Goal: Find specific page/section: Find specific page/section

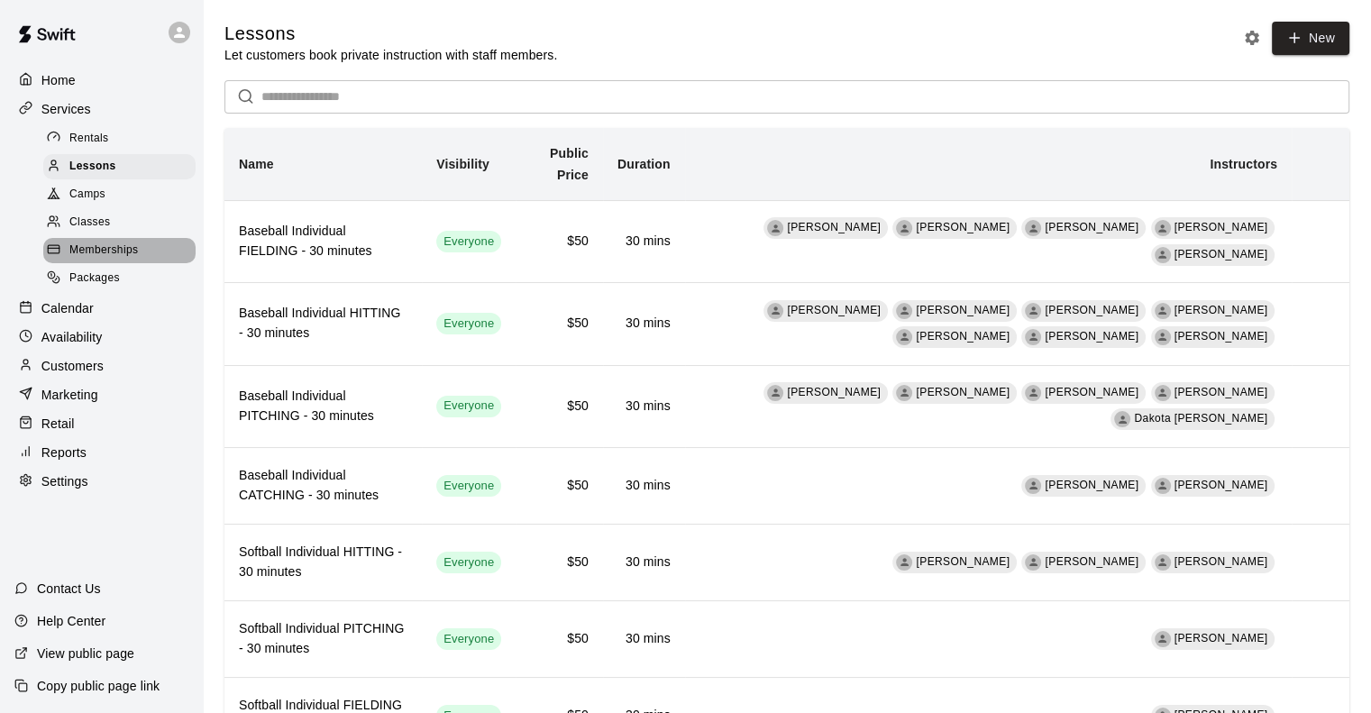
click at [96, 263] on div "Memberships" at bounding box center [119, 250] width 152 height 25
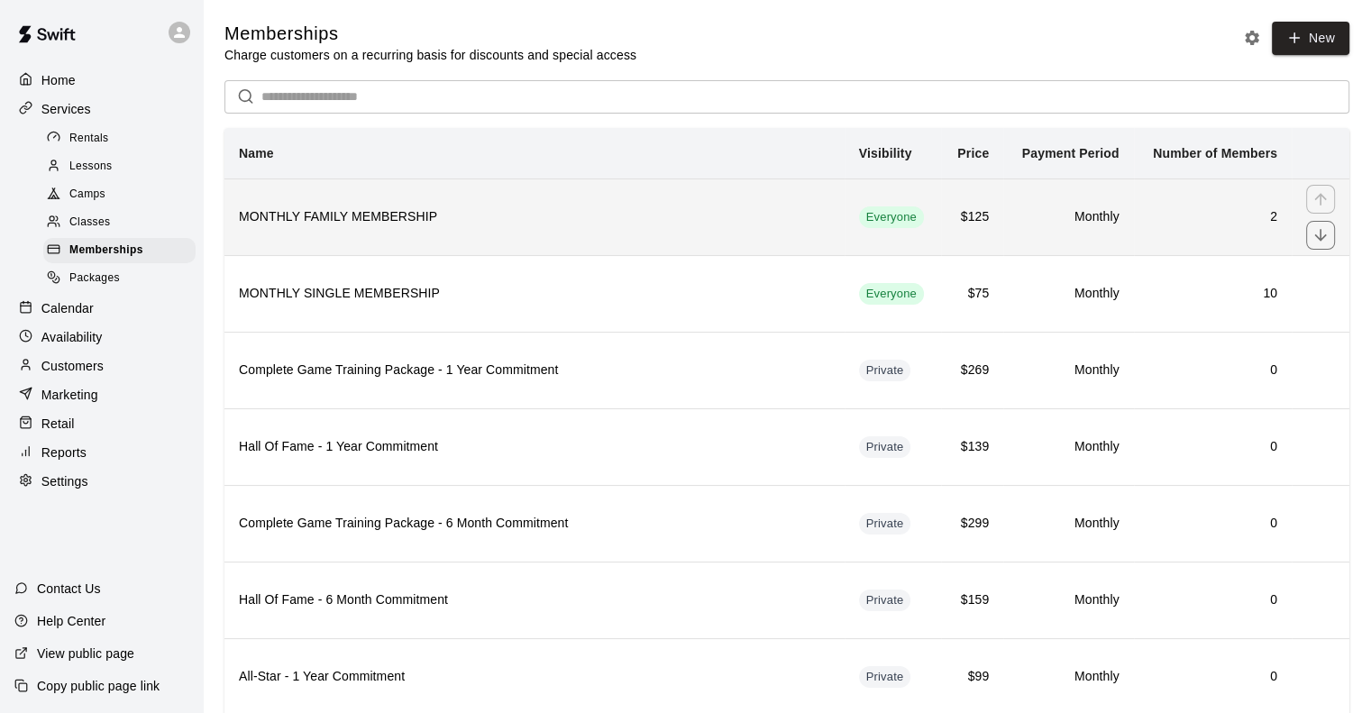
click at [388, 230] on th "MONTHLY FAMILY MEMBERSHIP" at bounding box center [534, 216] width 620 height 77
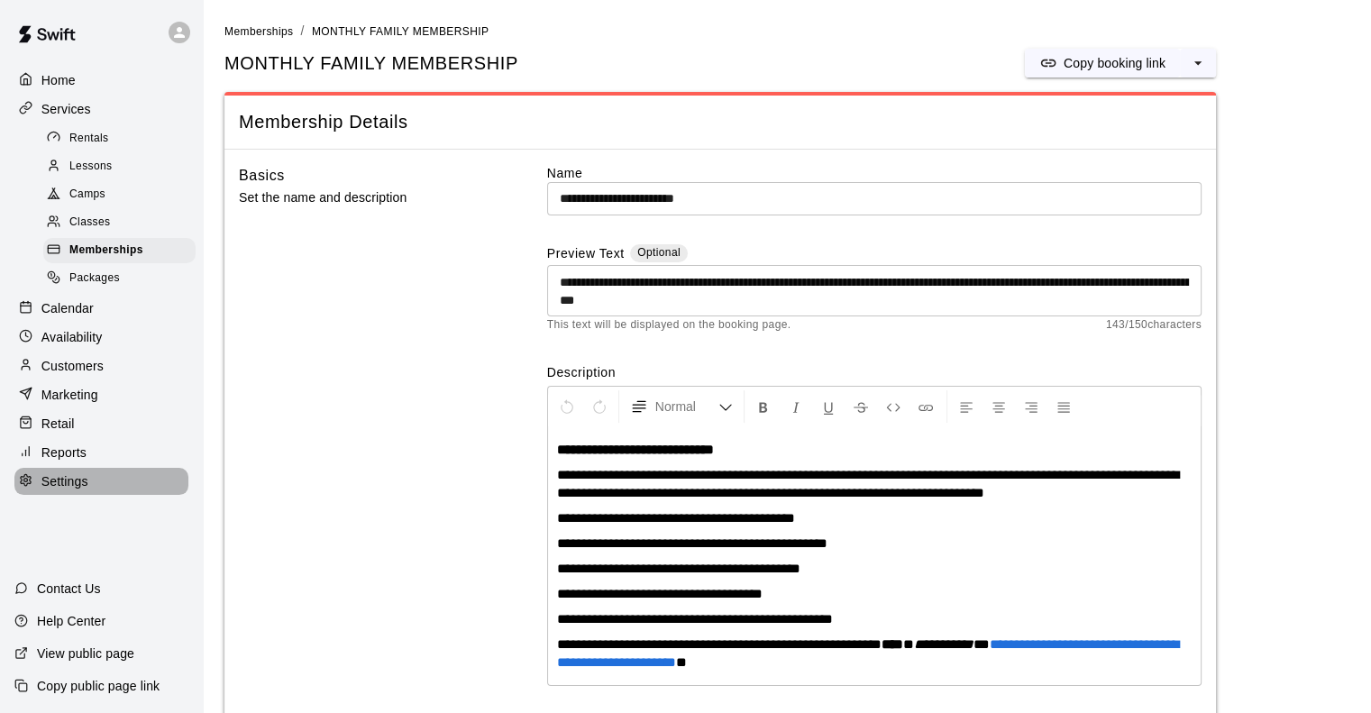
click at [72, 490] on p "Settings" at bounding box center [64, 481] width 47 height 18
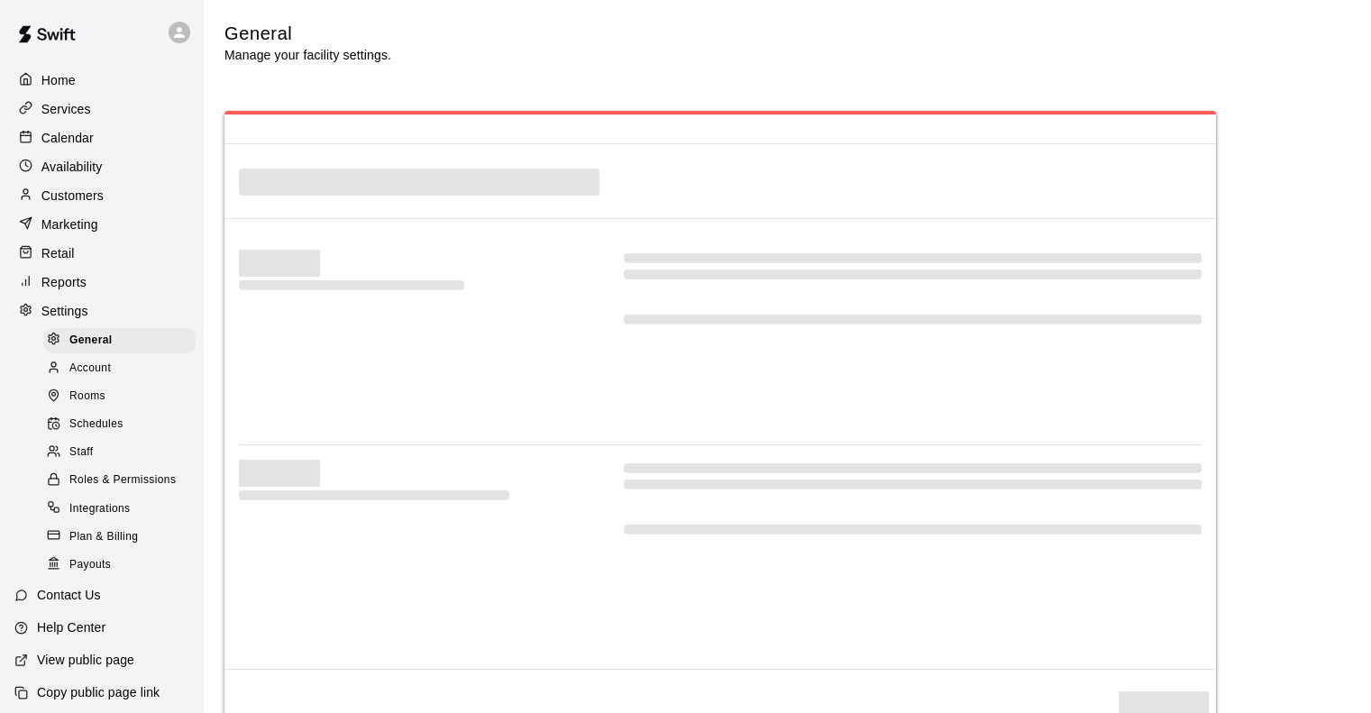
select select "**"
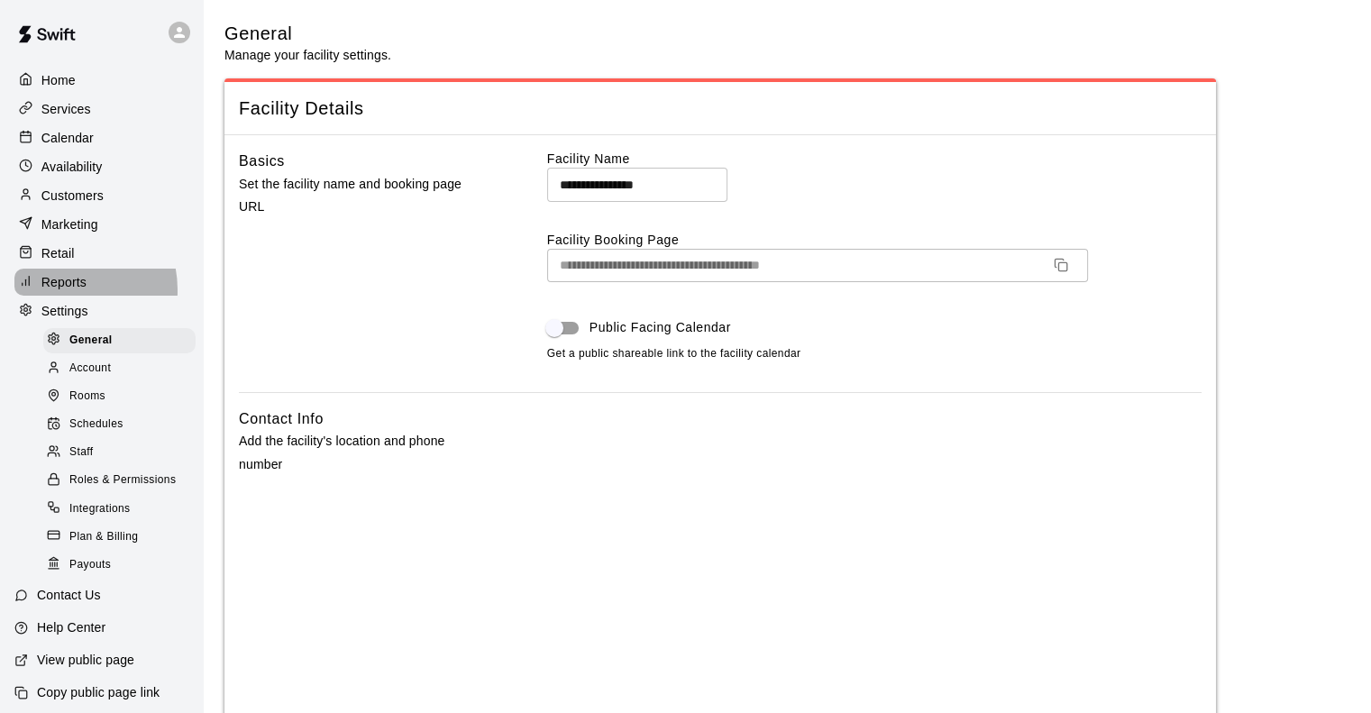
click at [66, 291] on p "Reports" at bounding box center [63, 282] width 45 height 18
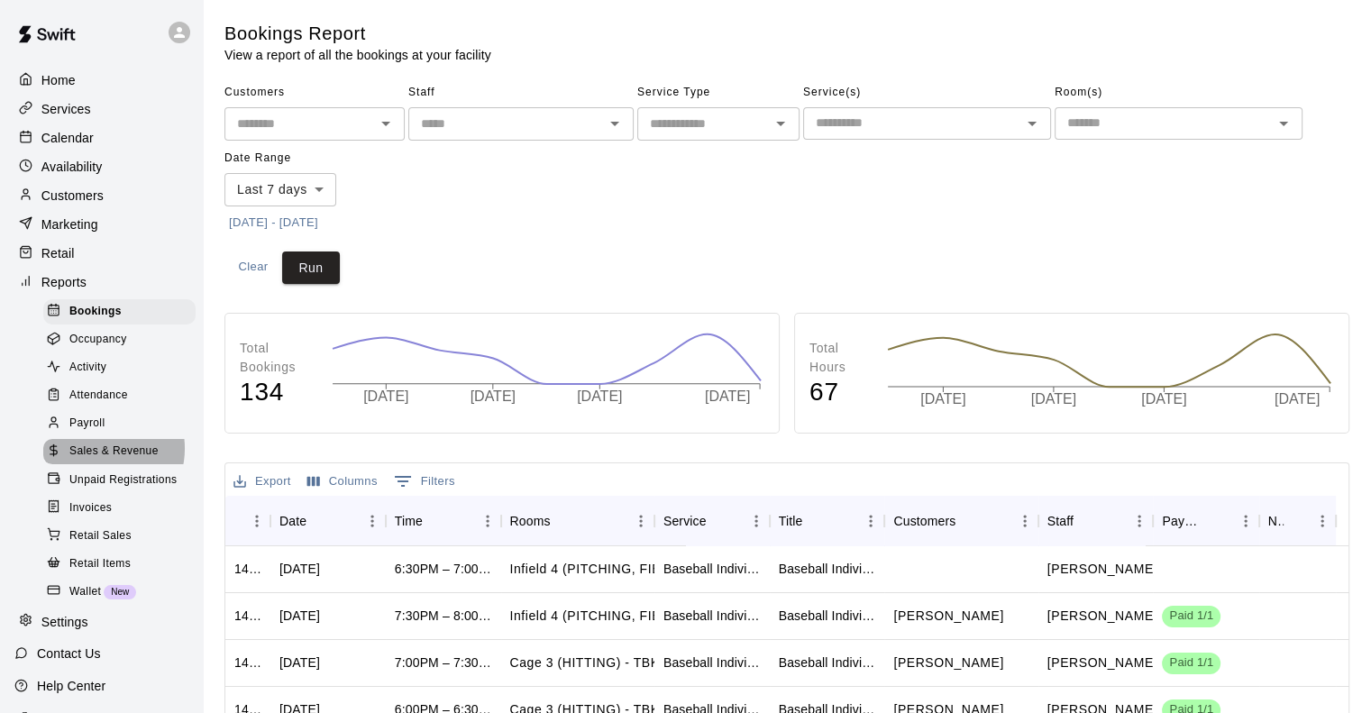
click at [102, 461] on span "Sales & Revenue" at bounding box center [113, 452] width 89 height 18
